Goal: Entertainment & Leisure: Consume media (video, audio)

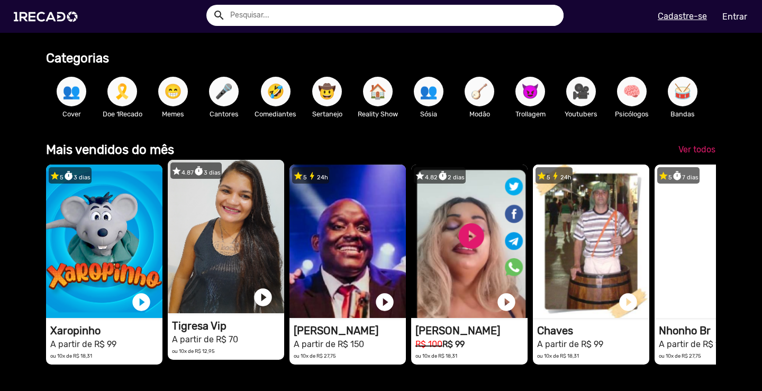
scroll to position [0, 2261]
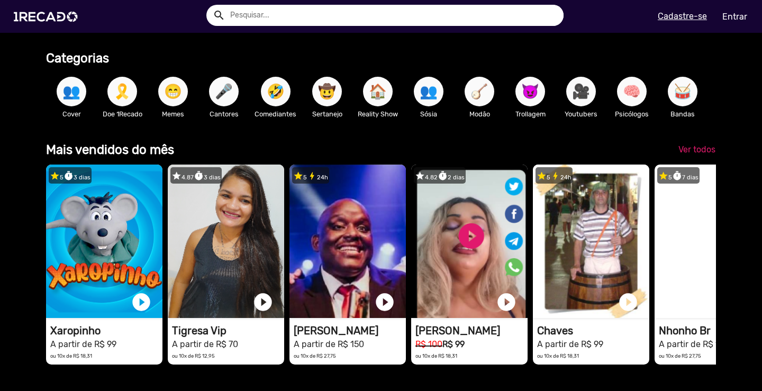
type input "[EMAIL_ADDRESS][DOMAIN_NAME]"
click at [268, 17] on input "text" at bounding box center [392, 15] width 341 height 21
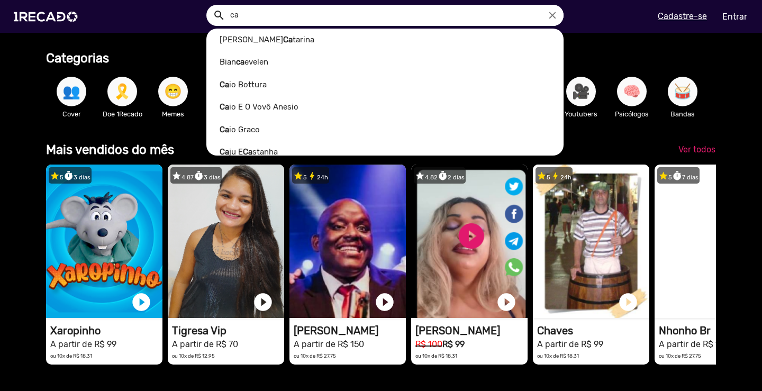
scroll to position [0, 0]
type input "c"
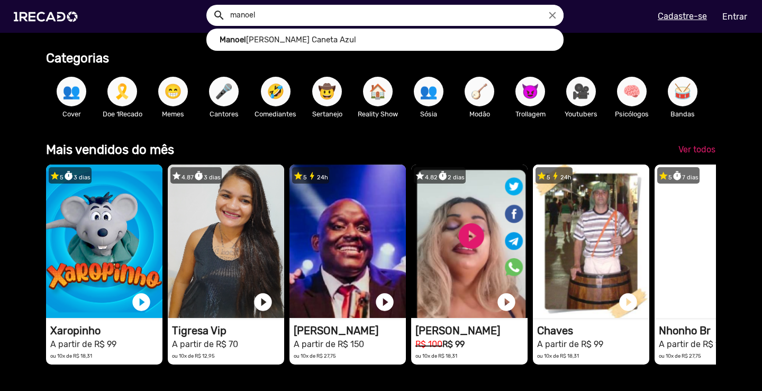
scroll to position [0, 754]
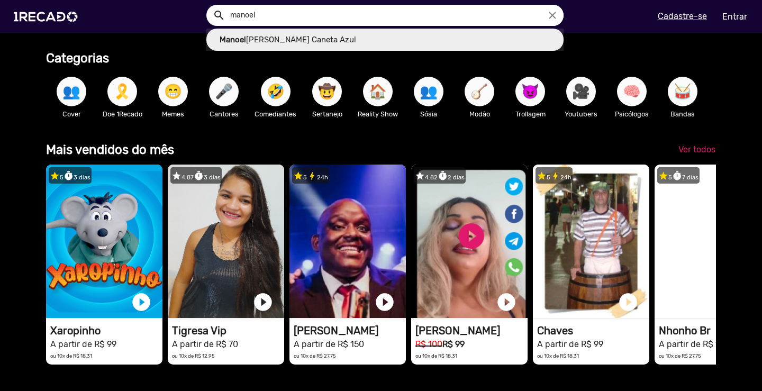
click at [298, 41] on link "Manoel Gomes Caneta Azul" at bounding box center [384, 40] width 357 height 23
type input "[PERSON_NAME] Caneta Azul"
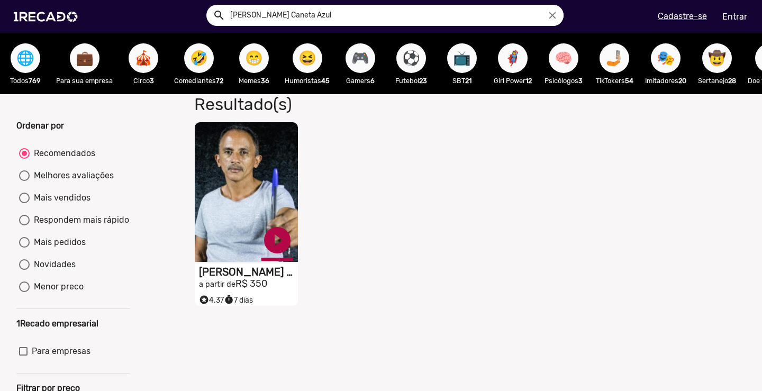
click at [273, 248] on link "play_circle_filled" at bounding box center [277, 240] width 32 height 32
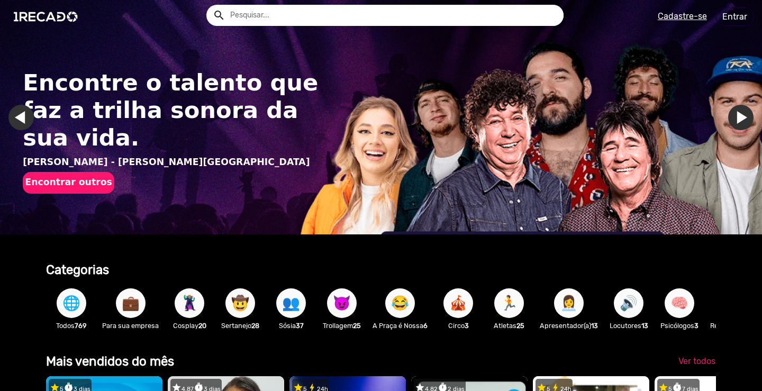
scroll to position [0, 754]
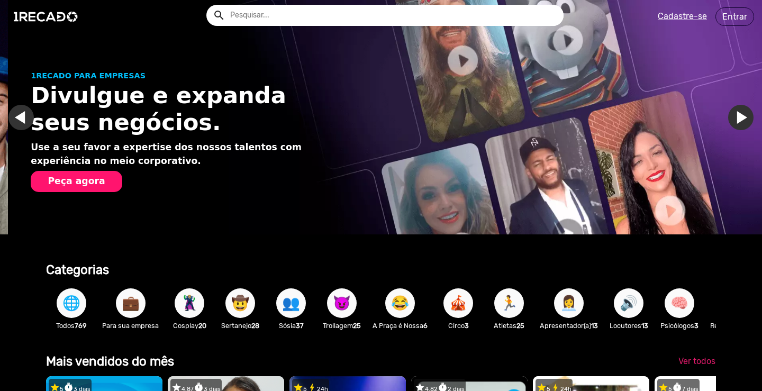
type input "[EMAIL_ADDRESS][DOMAIN_NAME]"
click at [437, 18] on input "text" at bounding box center [392, 15] width 341 height 21
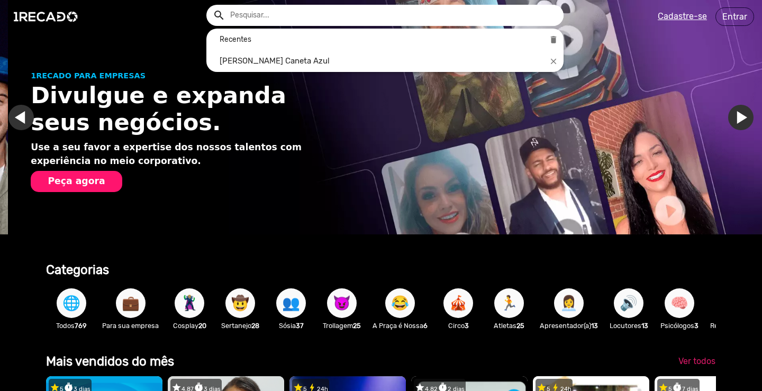
scroll to position [0, 1507]
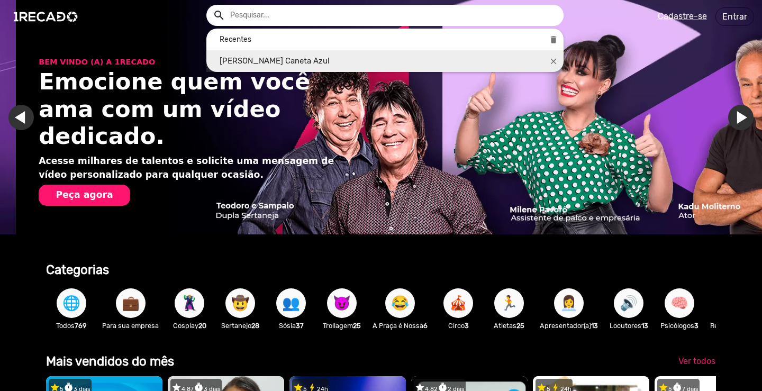
click at [315, 60] on link "[PERSON_NAME] Caneta Azul" at bounding box center [384, 61] width 357 height 23
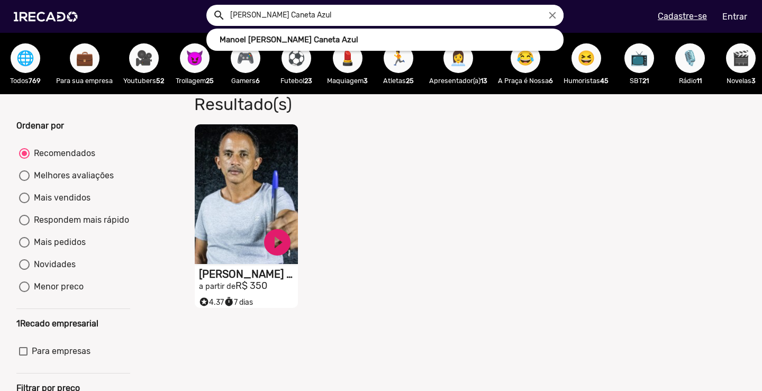
drag, startPoint x: 339, startPoint y: 19, endPoint x: 223, endPoint y: 13, distance: 116.0
click at [223, 13] on div "search [PERSON_NAME] Caneta Azul close [PERSON_NAME] Azul Recentes delete [PERS…" at bounding box center [384, 15] width 357 height 21
type input "goku"
click at [209, 5] on button "search" at bounding box center [218, 14] width 19 height 19
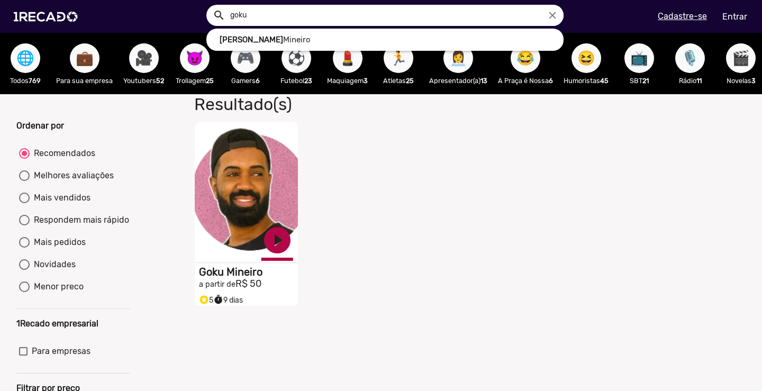
click at [276, 249] on link "play_circle_filled" at bounding box center [277, 240] width 32 height 32
